Goal: Task Accomplishment & Management: Use online tool/utility

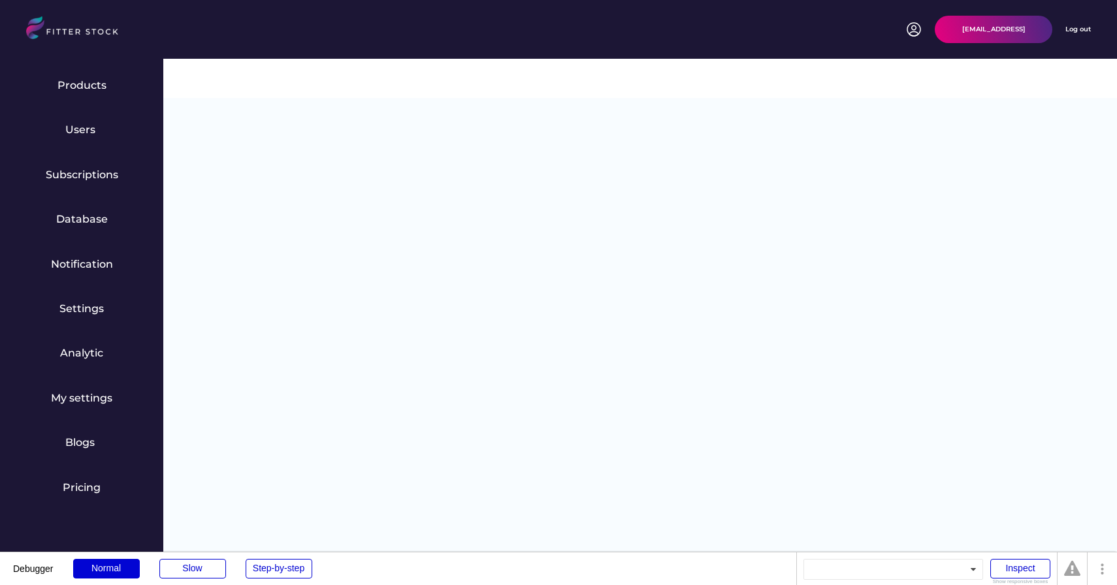
select select "**********"
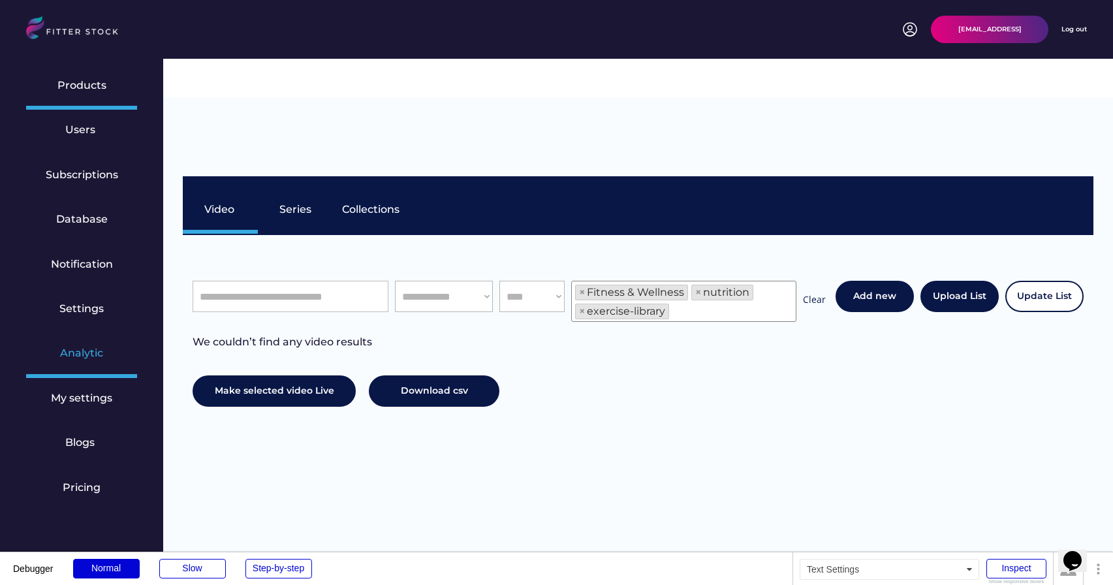
click at [78, 351] on div "Analytic" at bounding box center [81, 353] width 43 height 14
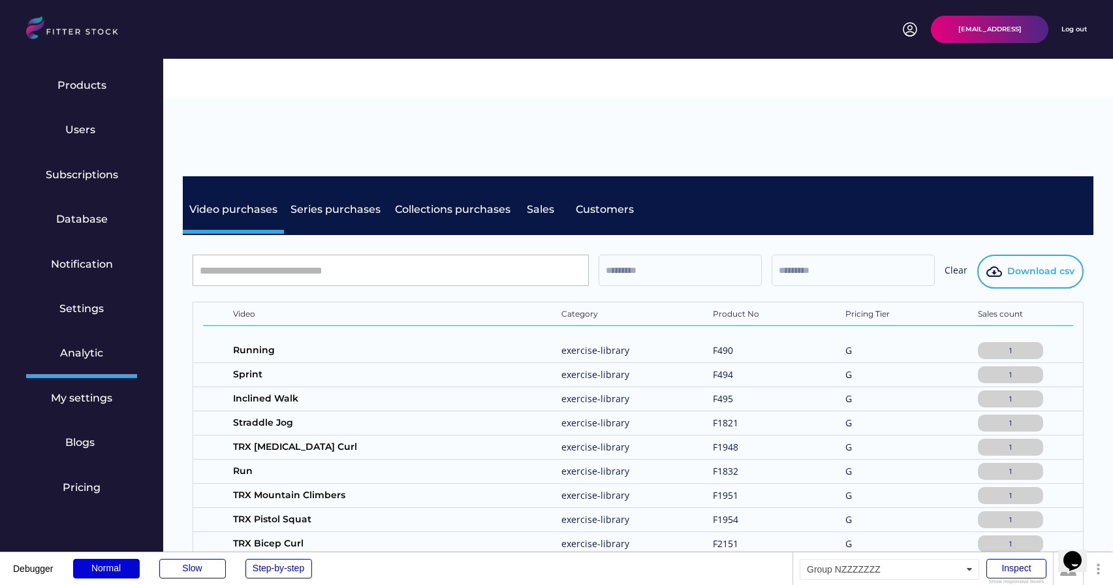
click at [1016, 255] on button "Download csv" at bounding box center [1030, 272] width 106 height 34
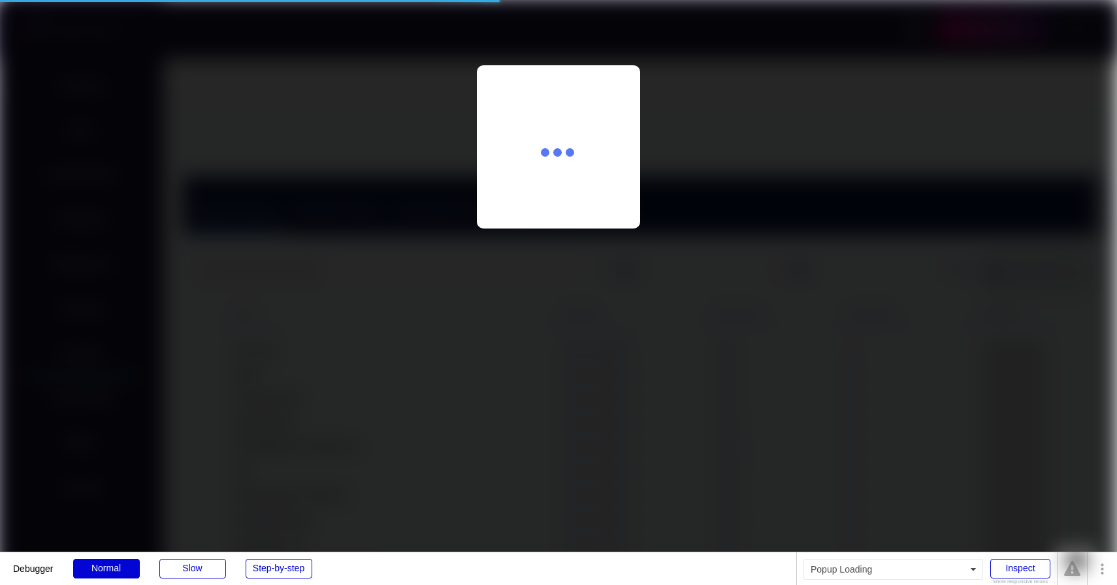
click at [560, 180] on div at bounding box center [558, 146] width 163 height 163
click at [673, 208] on div at bounding box center [558, 292] width 1117 height 585
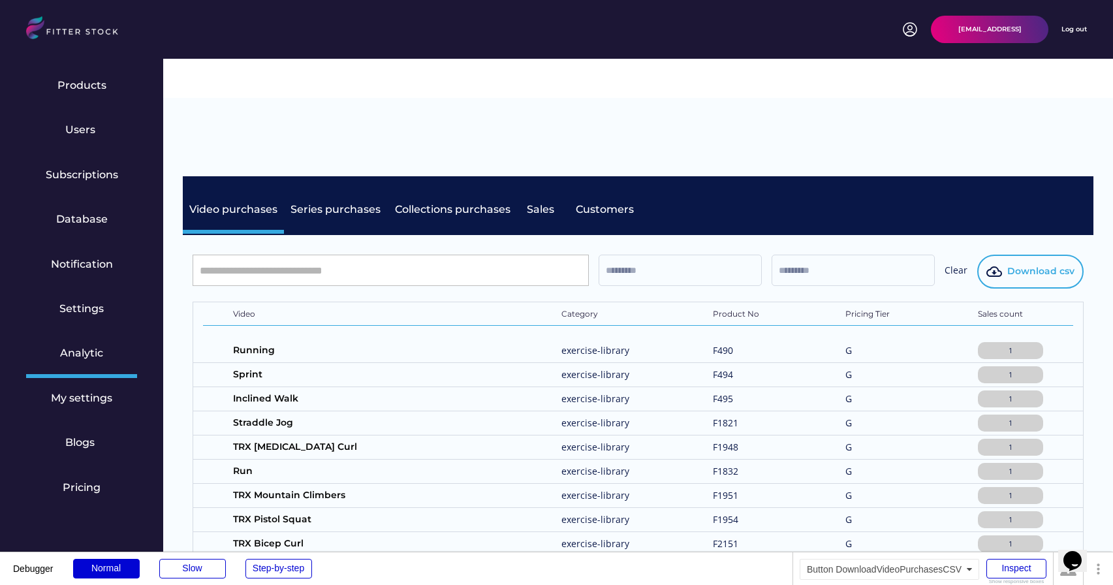
click at [1002, 264] on icon at bounding box center [995, 272] width 16 height 16
click at [1008, 265] on span "Download csv" at bounding box center [1041, 271] width 67 height 13
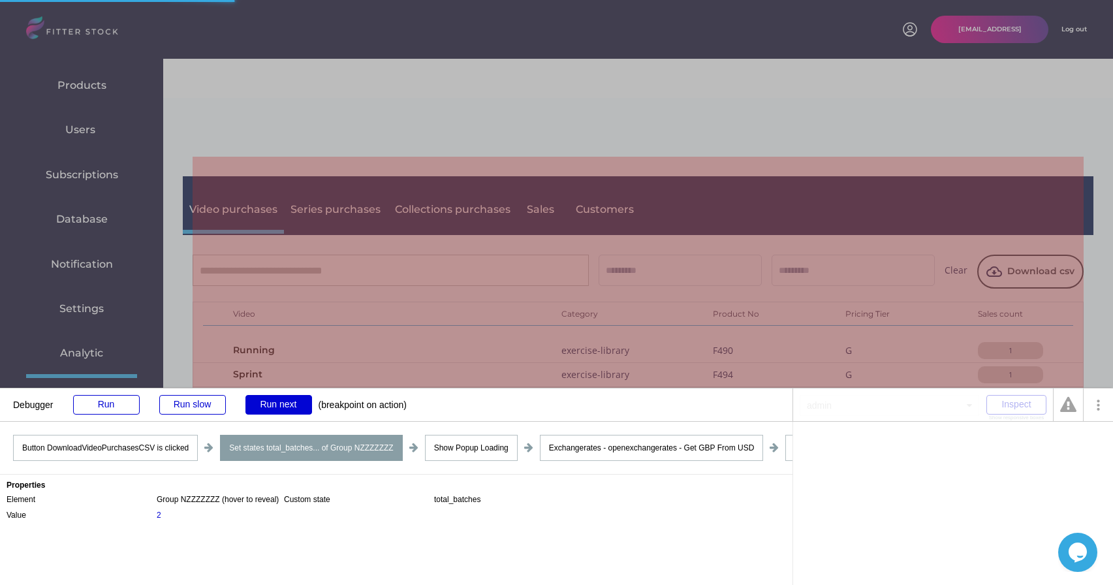
click at [205, 500] on div "Group NZZZZZZZ (hover to reveal)" at bounding box center [218, 499] width 122 height 10
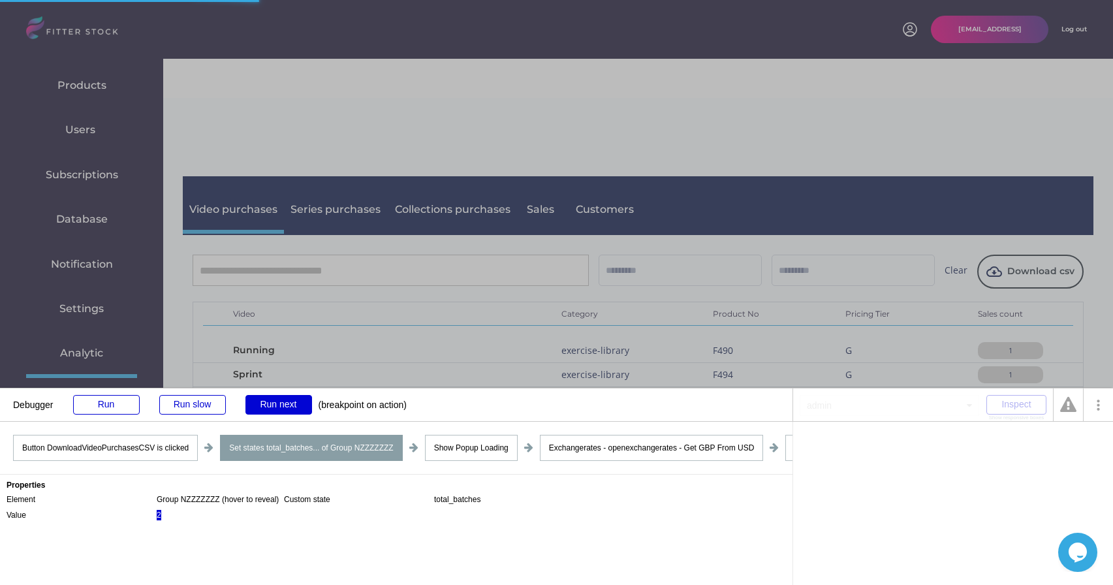
click at [158, 516] on div "2" at bounding box center [159, 515] width 5 height 10
click at [1000, 443] on div ":count" at bounding box center [1004, 445] width 22 height 8
click at [101, 405] on div "Run" at bounding box center [106, 405] width 67 height 20
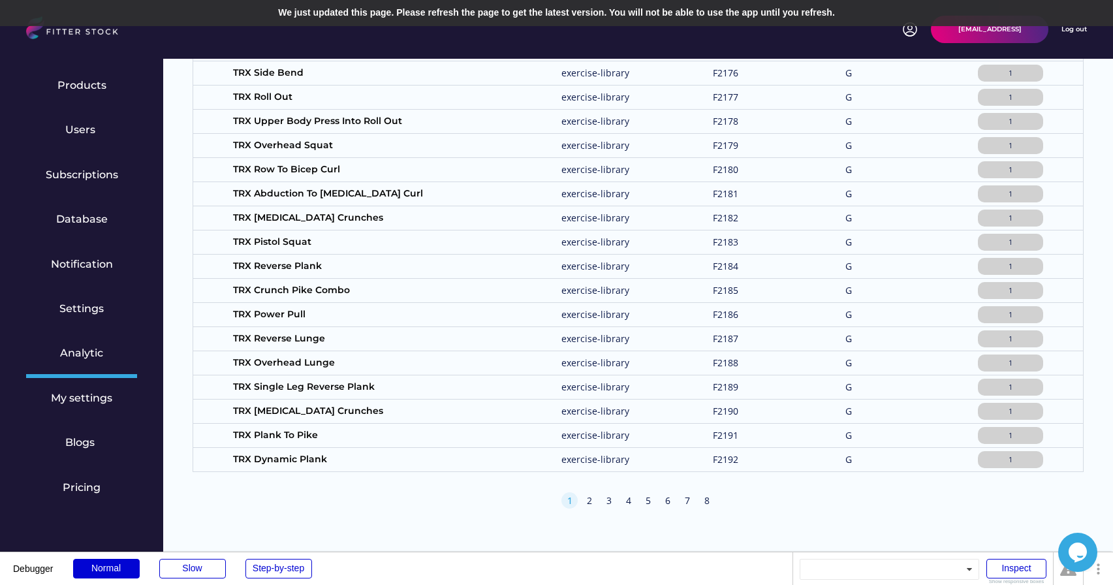
scroll to position [1152, 0]
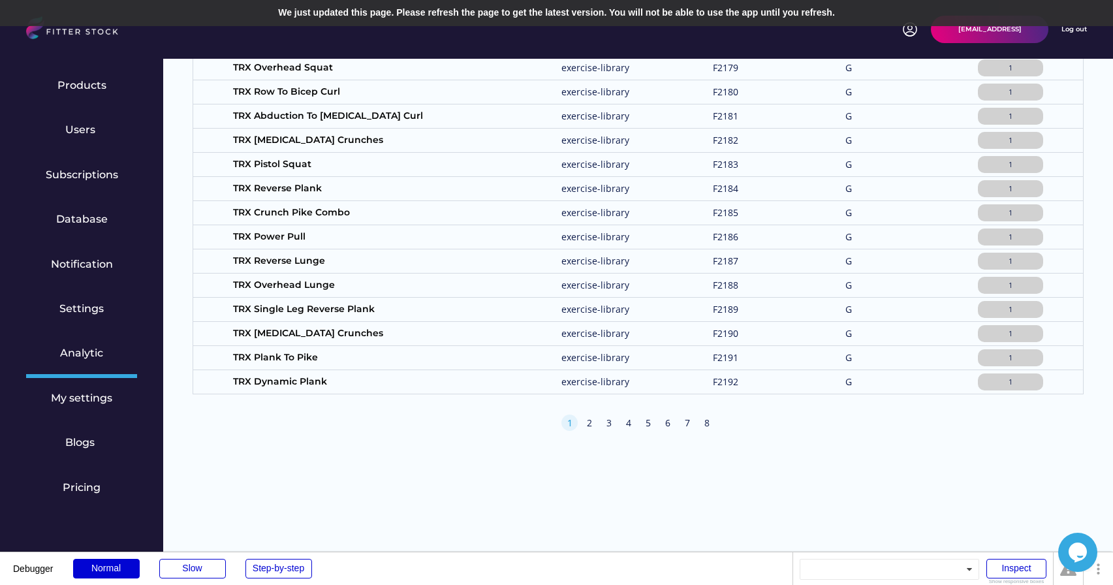
click at [710, 417] on div "8" at bounding box center [707, 423] width 16 height 13
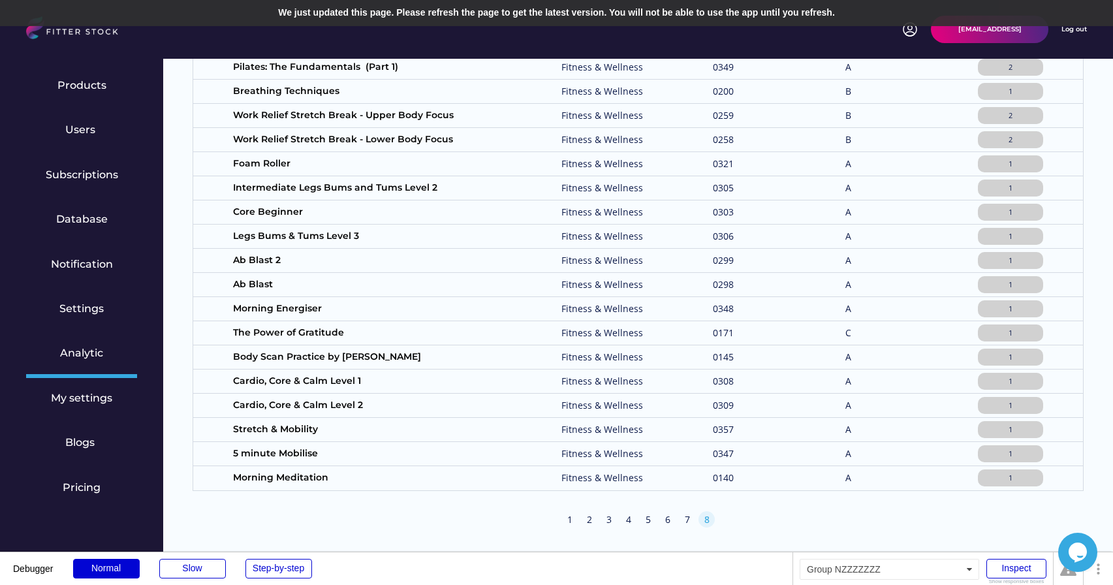
scroll to position [1014, 0]
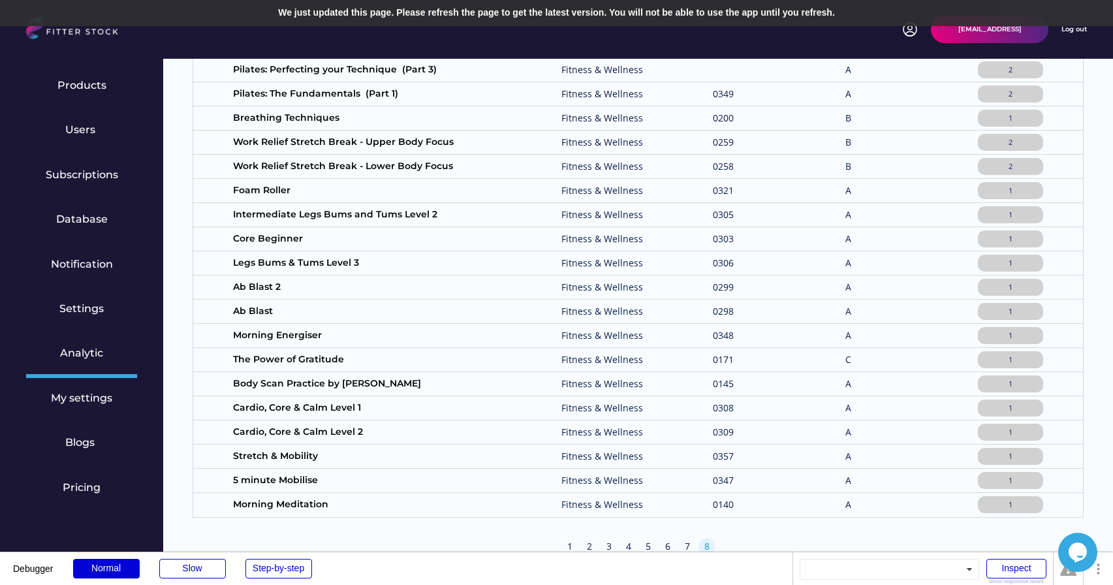
click at [276, 421] on div "Cardio, Core & Calm Level 2 Fitness & Wellness 0309 A 1" at bounding box center [638, 433] width 870 height 24
click at [278, 372] on div "Body Scan Practice by Lorien Fitness & Wellness 0145 A 1" at bounding box center [638, 384] width 870 height 24
click at [273, 329] on div "Morning Energiser" at bounding box center [363, 335] width 261 height 13
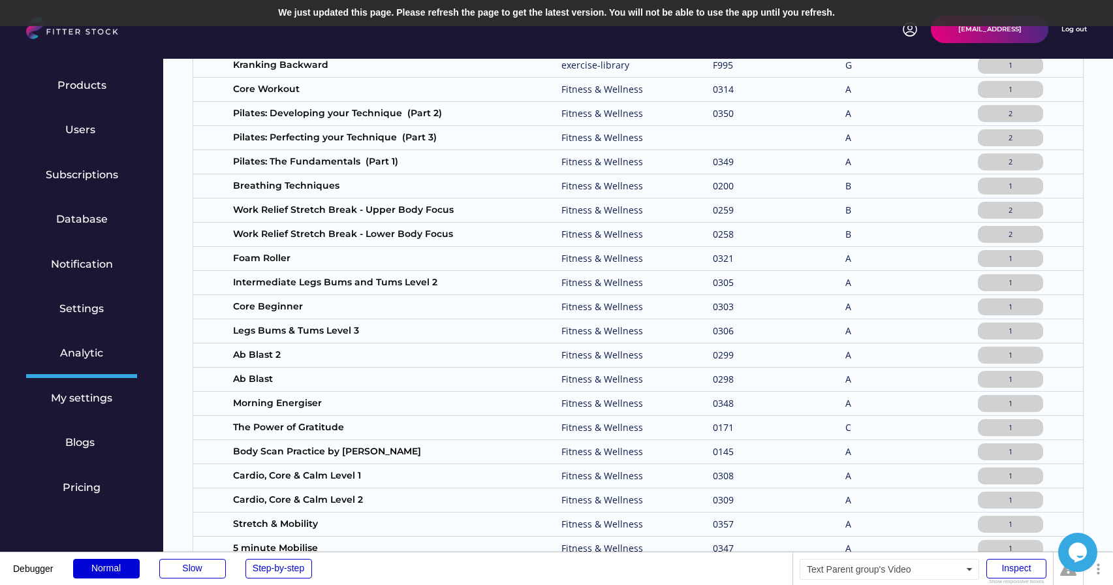
scroll to position [942, 0]
